Goal: Task Accomplishment & Management: Manage account settings

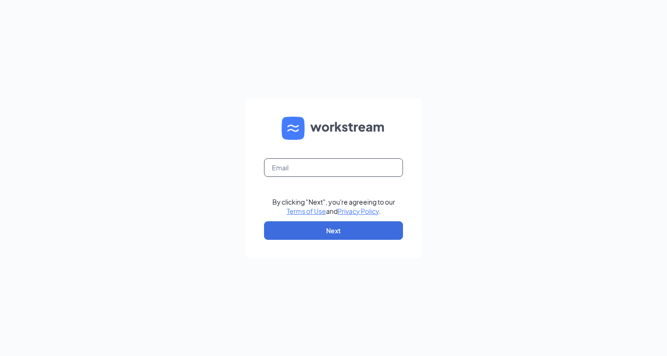
click at [370, 163] on input "text" at bounding box center [333, 167] width 139 height 19
type input "[EMAIL_ADDRESS][DOMAIN_NAME]"
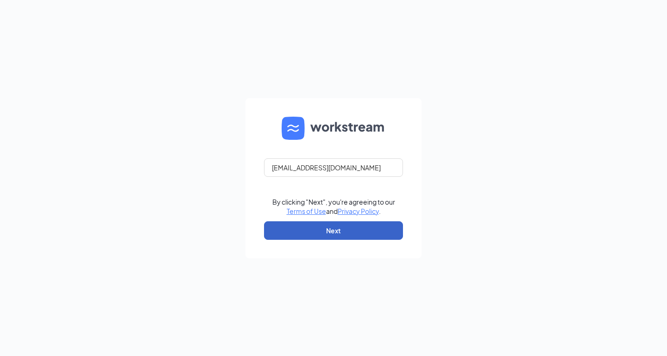
click at [363, 228] on button "Next" at bounding box center [333, 230] width 139 height 19
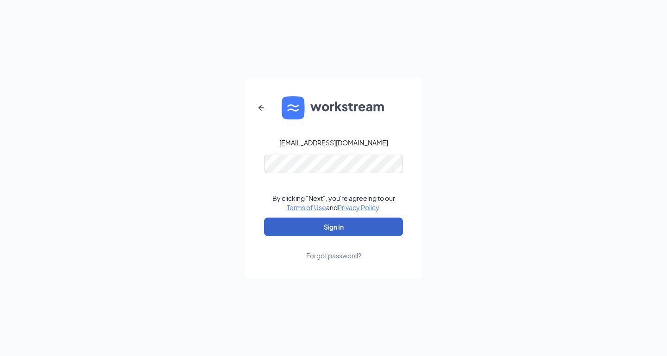
click at [363, 223] on button "Sign In" at bounding box center [333, 227] width 139 height 19
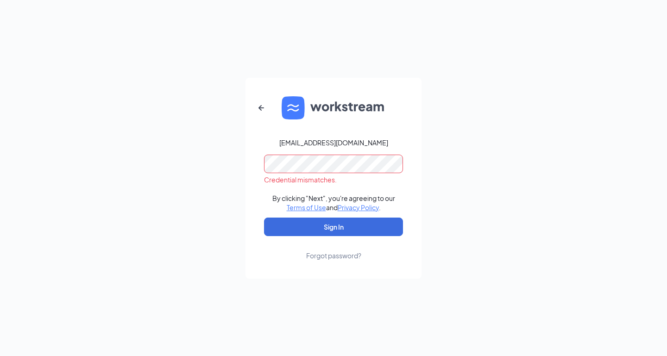
click at [354, 255] on div "Forgot password?" at bounding box center [333, 255] width 55 height 9
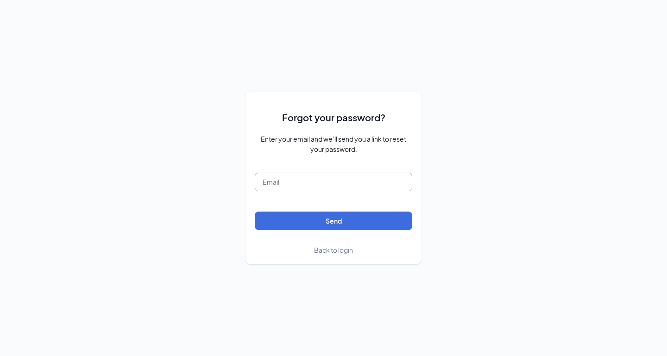
click at [355, 188] on input "text" at bounding box center [334, 182] width 158 height 19
type input "[EMAIL_ADDRESS][DOMAIN_NAME]"
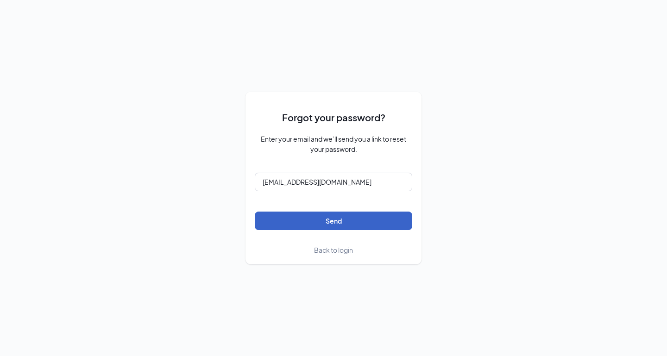
click at [371, 222] on button "Send" at bounding box center [334, 221] width 158 height 19
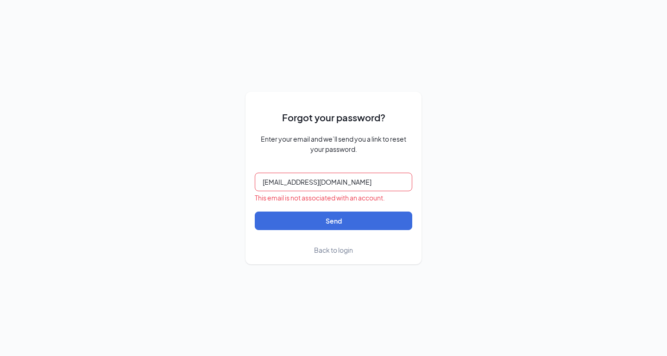
click at [337, 253] on span "Back to login" at bounding box center [333, 250] width 39 height 8
